Goal: Task Accomplishment & Management: Manage account settings

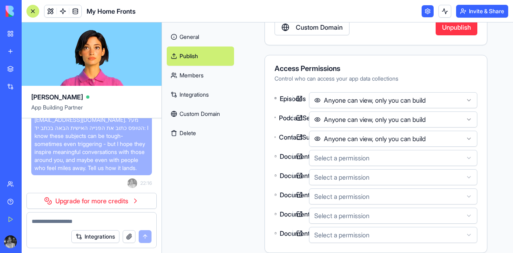
click at [87, 163] on span "הוסף עמוד נפרד של "צור קשר" ובו טופס שבו הגולשים חייבים לכתוב את הנושא, שם שלהם…" at bounding box center [91, 124] width 114 height 96
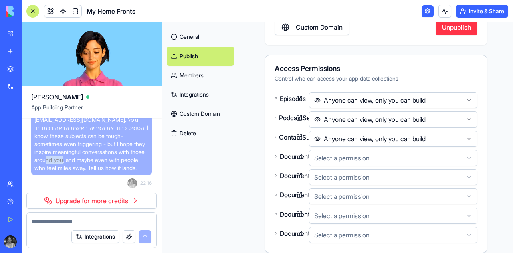
click at [87, 163] on span "הוסף עמוד נפרד של "צור קשר" ובו טופס שבו הגולשים חייבים לכתוב את הנושא, שם שלהם…" at bounding box center [91, 124] width 114 height 96
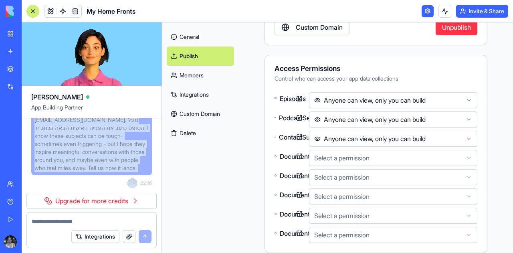
click at [87, 163] on span "הוסף עמוד נפרד של "צור קשר" ובו טופס שבו הגולשים חייבים לכתוב את הנושא, שם שלהם…" at bounding box center [91, 124] width 114 height 96
copy span "הוסף עמוד נפרד של "צור קשר" ובו טופס שבו הגולשים חייבים לכתוב את הנושא, שם שלהם…"
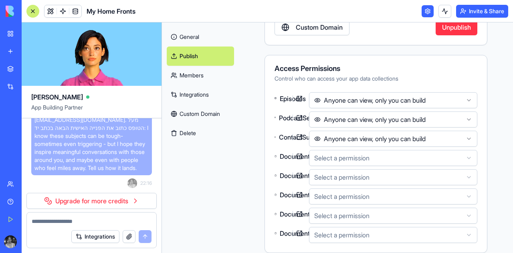
click at [71, 221] on textarea at bounding box center [92, 221] width 120 height 8
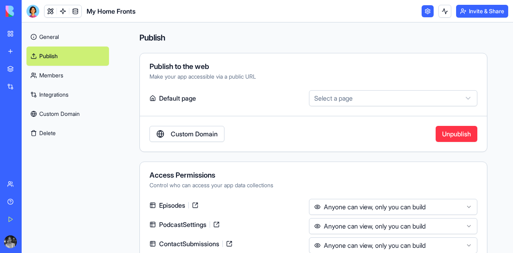
click at [24, 140] on div "My Home Fronts" at bounding box center [18, 143] width 22 height 8
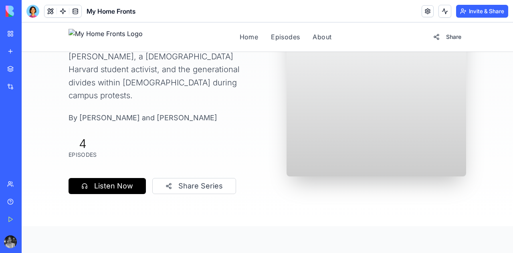
scroll to position [106, 0]
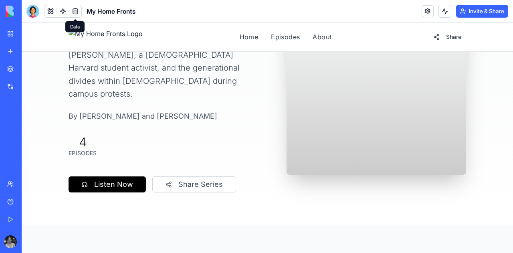
click at [77, 12] on link at bounding box center [75, 11] width 12 height 12
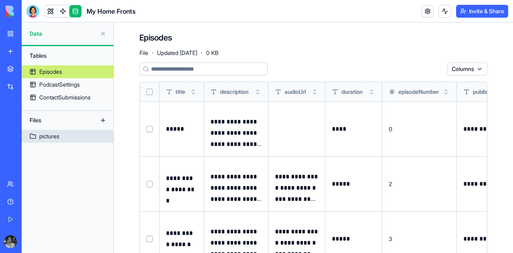
click at [58, 140] on div "pictures" at bounding box center [49, 136] width 20 height 8
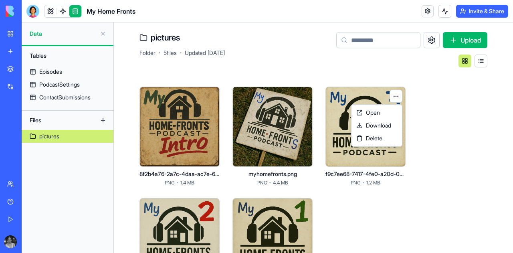
click at [396, 96] on html "BETA My Workspace New app Marketplace Integrations Recent בלוג סטודנטים - גרסה …" at bounding box center [256, 126] width 513 height 253
click at [380, 142] on span "Delete" at bounding box center [374, 138] width 16 height 8
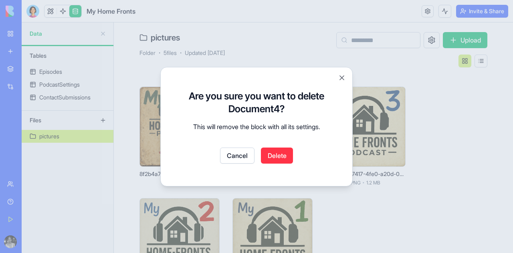
click at [272, 158] on button "Delete" at bounding box center [277, 156] width 32 height 16
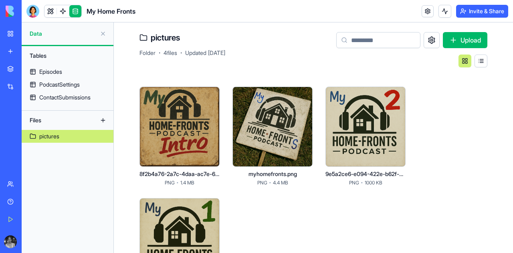
click at [306, 96] on html "BETA My Workspace New app Marketplace Integrations Recent בלוג סטודנטים - גרסה …" at bounding box center [256, 126] width 513 height 253
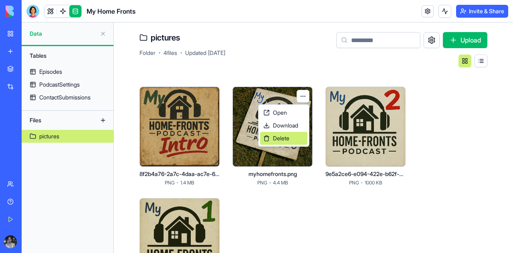
click at [290, 143] on div "Delete" at bounding box center [283, 138] width 47 height 13
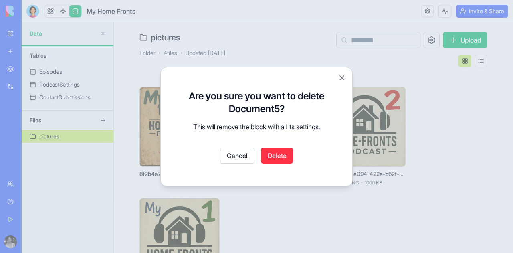
click at [276, 153] on button "Delete" at bounding box center [277, 156] width 32 height 16
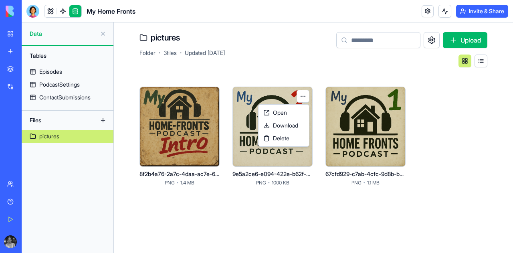
click at [305, 96] on html "BETA My Workspace New app Marketplace Integrations Recent בלוג סטודנטים - גרסה …" at bounding box center [256, 126] width 513 height 253
click at [294, 140] on div "Delete" at bounding box center [283, 138] width 47 height 13
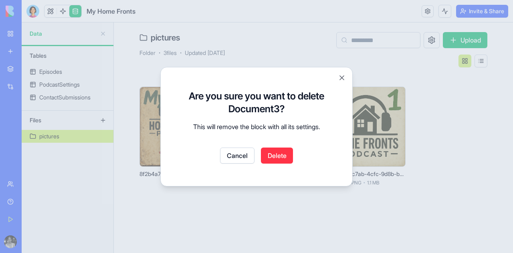
click at [277, 159] on button "Delete" at bounding box center [277, 156] width 32 height 16
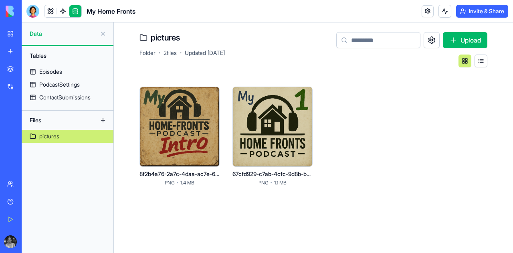
click at [304, 97] on html "BETA My Workspace New app Marketplace Integrations Recent בלוג סטודנטים - גרסה …" at bounding box center [256, 126] width 513 height 253
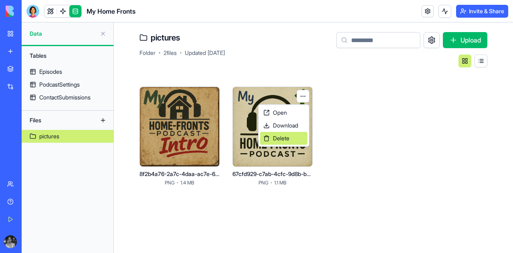
click at [291, 142] on div "Delete" at bounding box center [283, 138] width 47 height 13
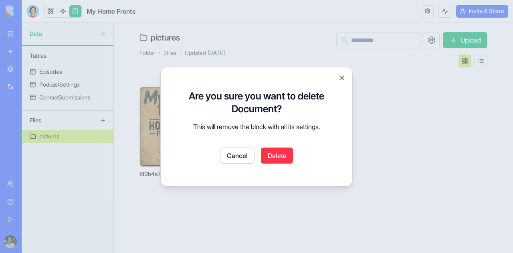
click at [275, 159] on button "Delete" at bounding box center [277, 156] width 32 height 16
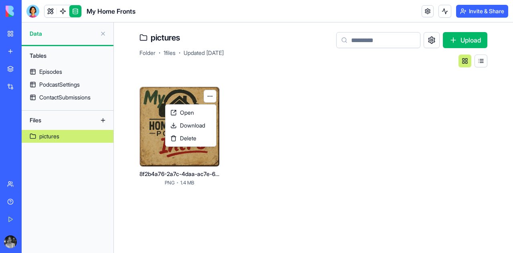
click at [211, 99] on html "BETA My Workspace New app Marketplace Integrations Recent בלוג סטודנטים - גרסה …" at bounding box center [256, 126] width 513 height 253
click at [207, 137] on div "Delete" at bounding box center [190, 138] width 47 height 13
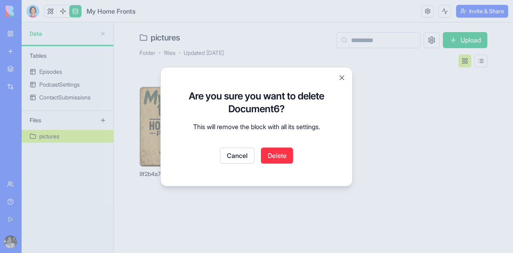
click at [268, 152] on button "Delete" at bounding box center [277, 156] width 32 height 16
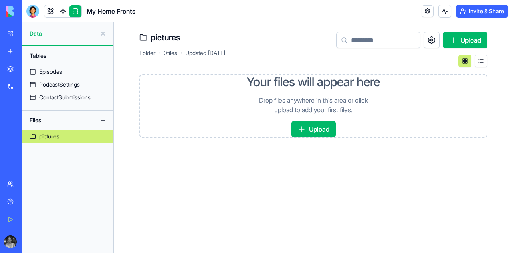
click at [308, 128] on button "Upload" at bounding box center [314, 129] width 45 height 16
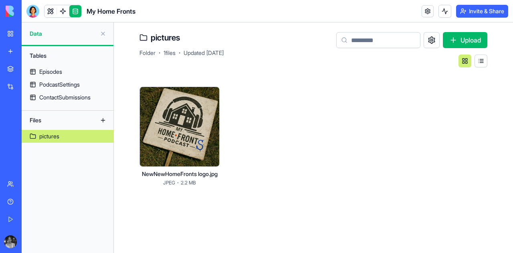
click at [182, 118] on div at bounding box center [180, 127] width 80 height 80
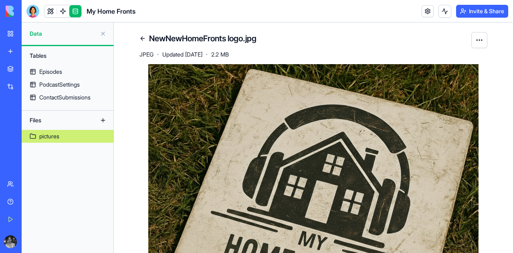
click at [172, 38] on h4 "NewNewHomeFronts logo.jpg" at bounding box center [202, 38] width 107 height 11
copy h4 "NewNewHomeFronts logo.jpg"
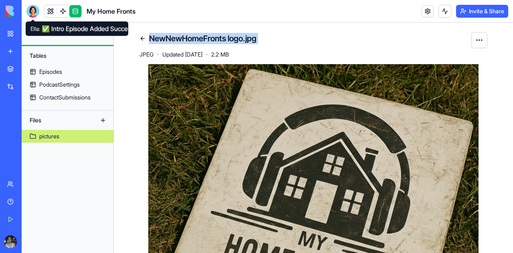
click at [34, 9] on div at bounding box center [32, 11] width 13 height 13
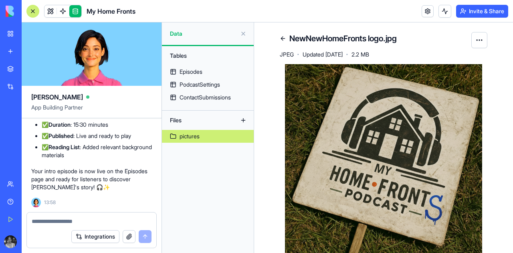
scroll to position [21821, 0]
click at [68, 222] on textarea at bounding box center [92, 221] width 120 height 8
type textarea "*"
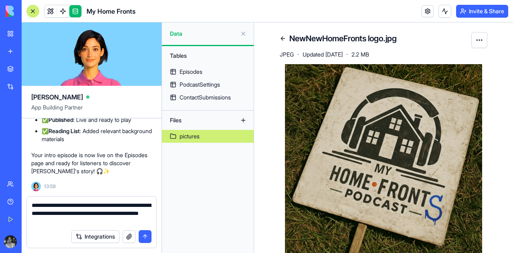
type textarea "**********"
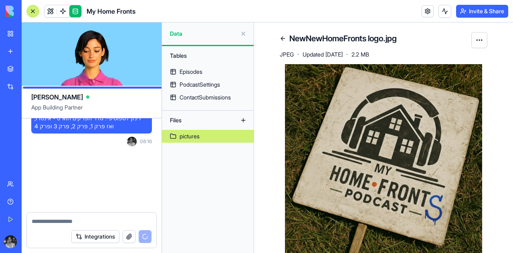
scroll to position [21928, 0]
